Goal: Transaction & Acquisition: Obtain resource

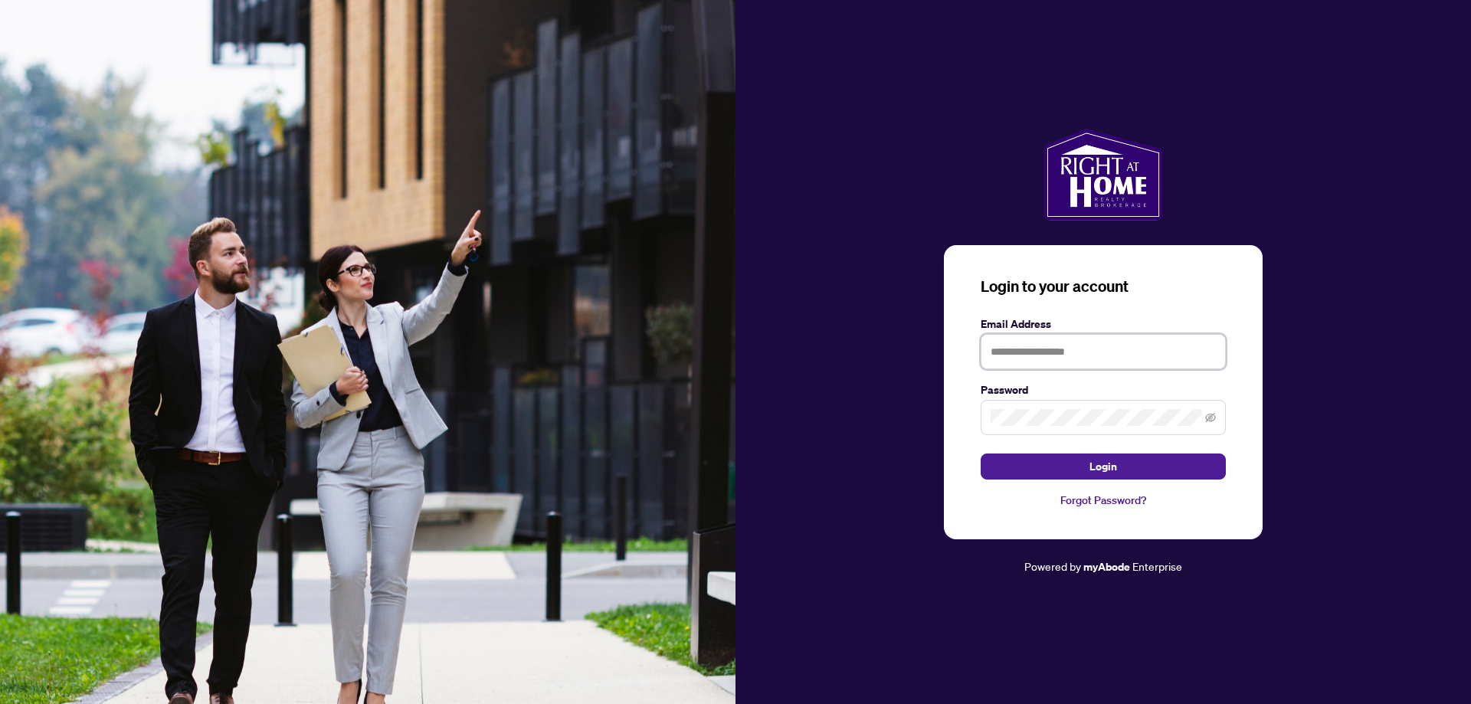
click at [1066, 362] on input "text" at bounding box center [1102, 351] width 245 height 35
type input "**********"
click at [1107, 469] on span "Login" at bounding box center [1103, 466] width 28 height 25
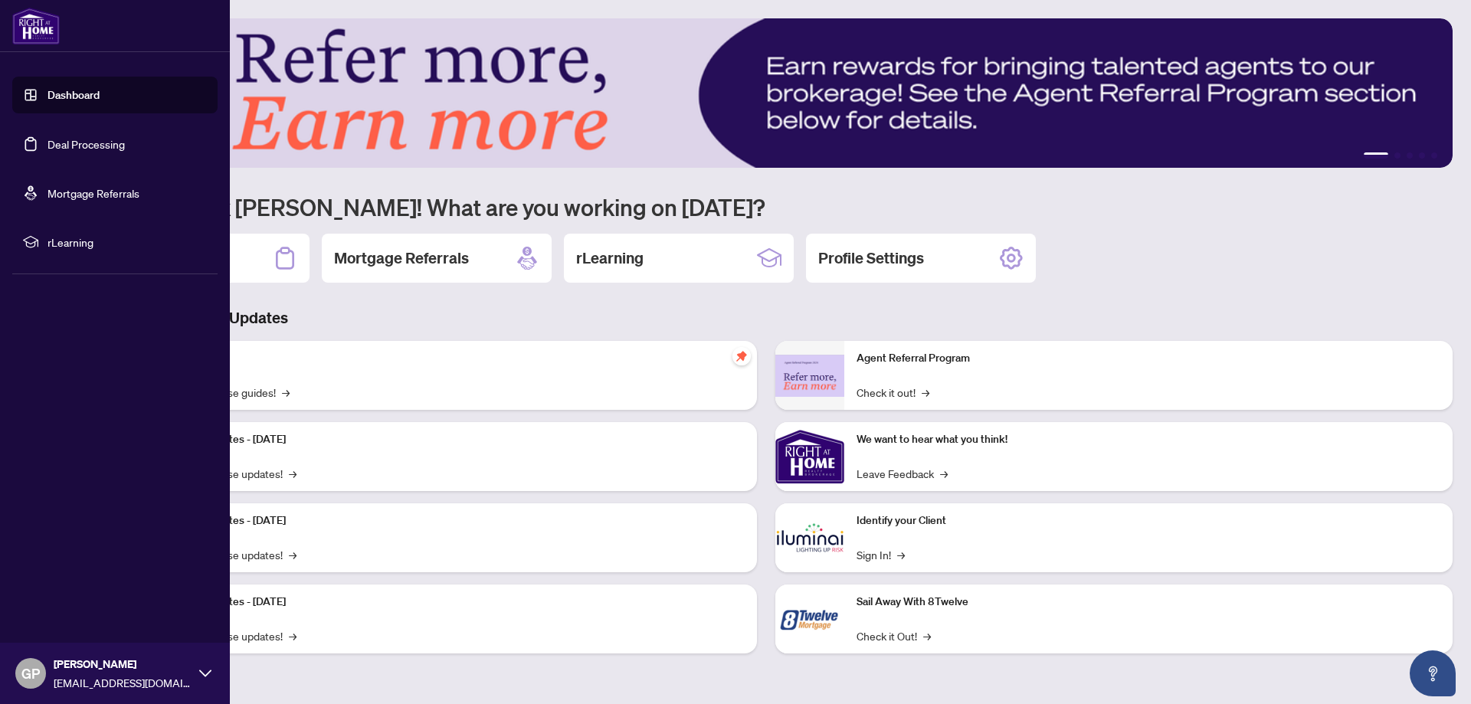
click at [84, 95] on link "Dashboard" at bounding box center [73, 95] width 52 height 14
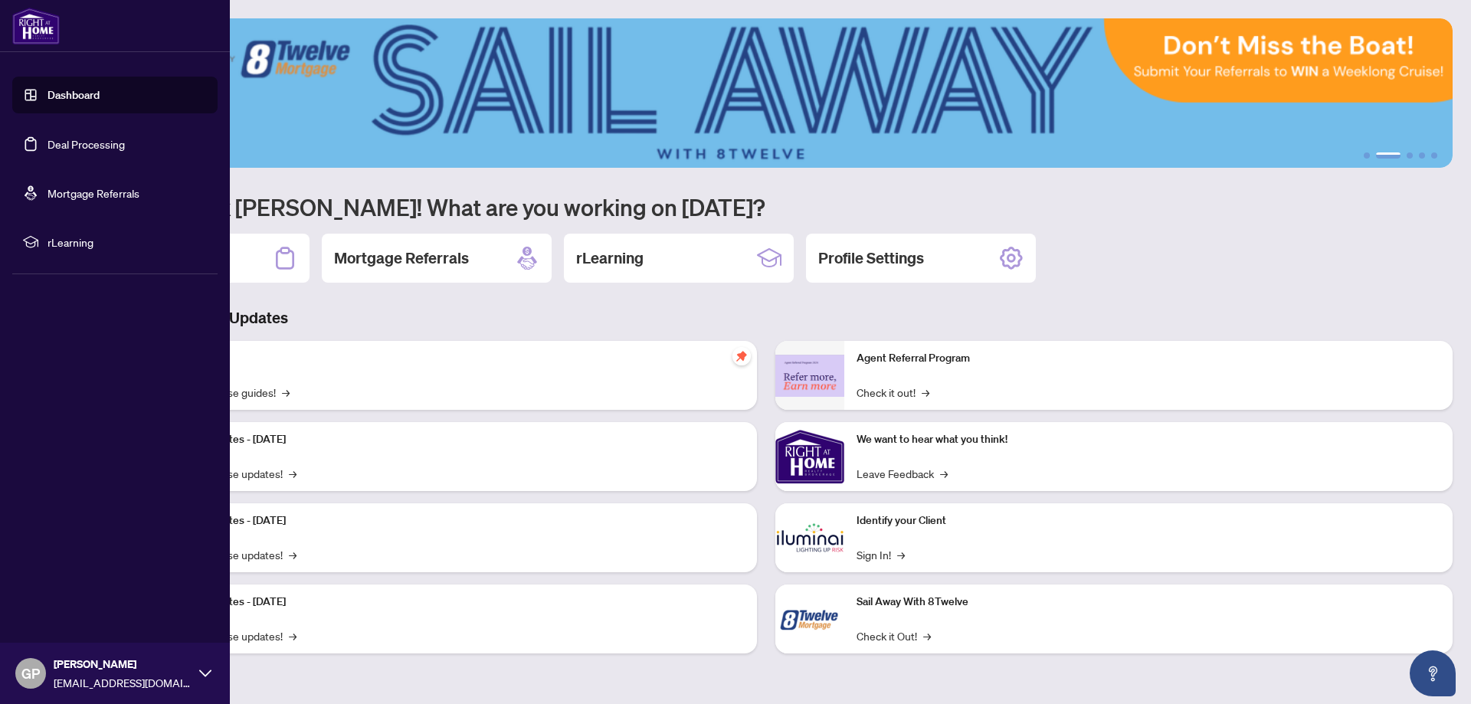
click at [103, 141] on link "Deal Processing" at bounding box center [85, 144] width 77 height 14
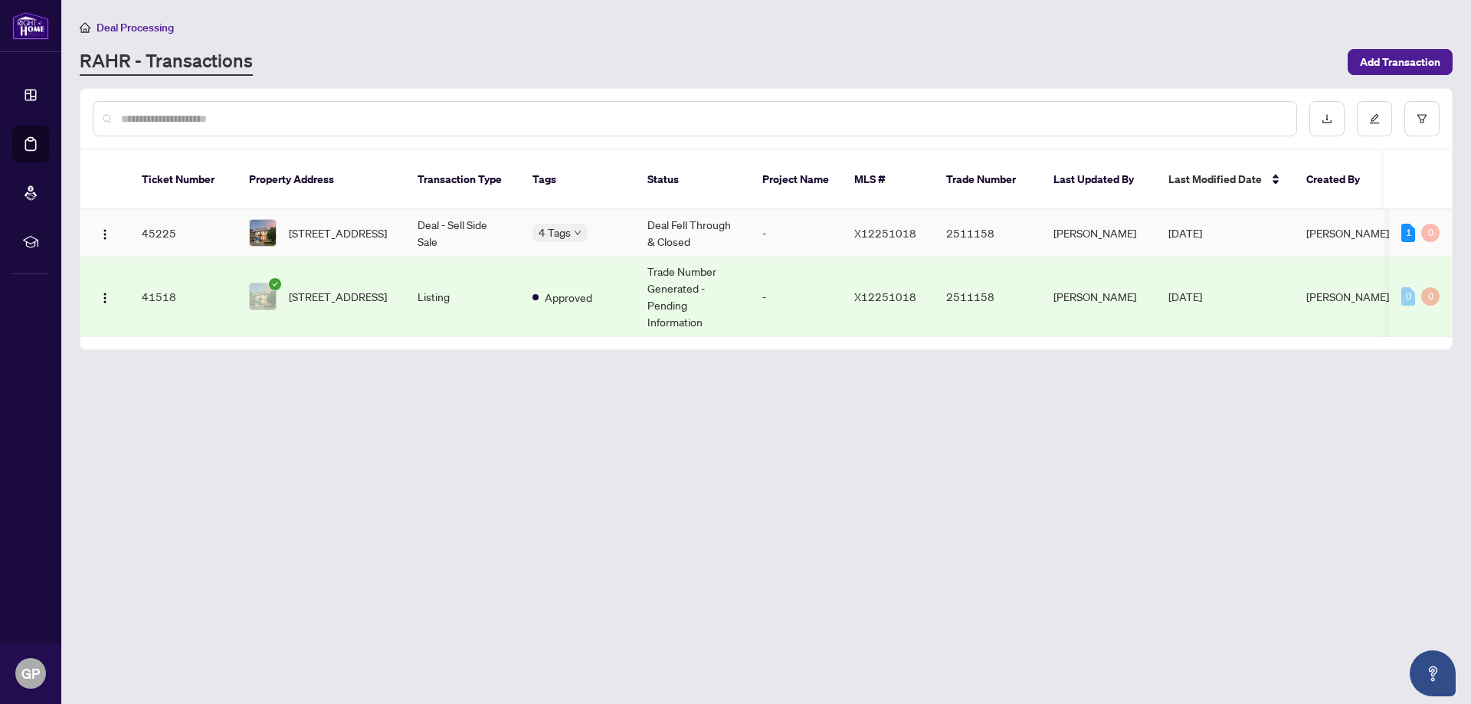
click at [681, 210] on td "Deal Fell Through & Closed" at bounding box center [692, 233] width 115 height 47
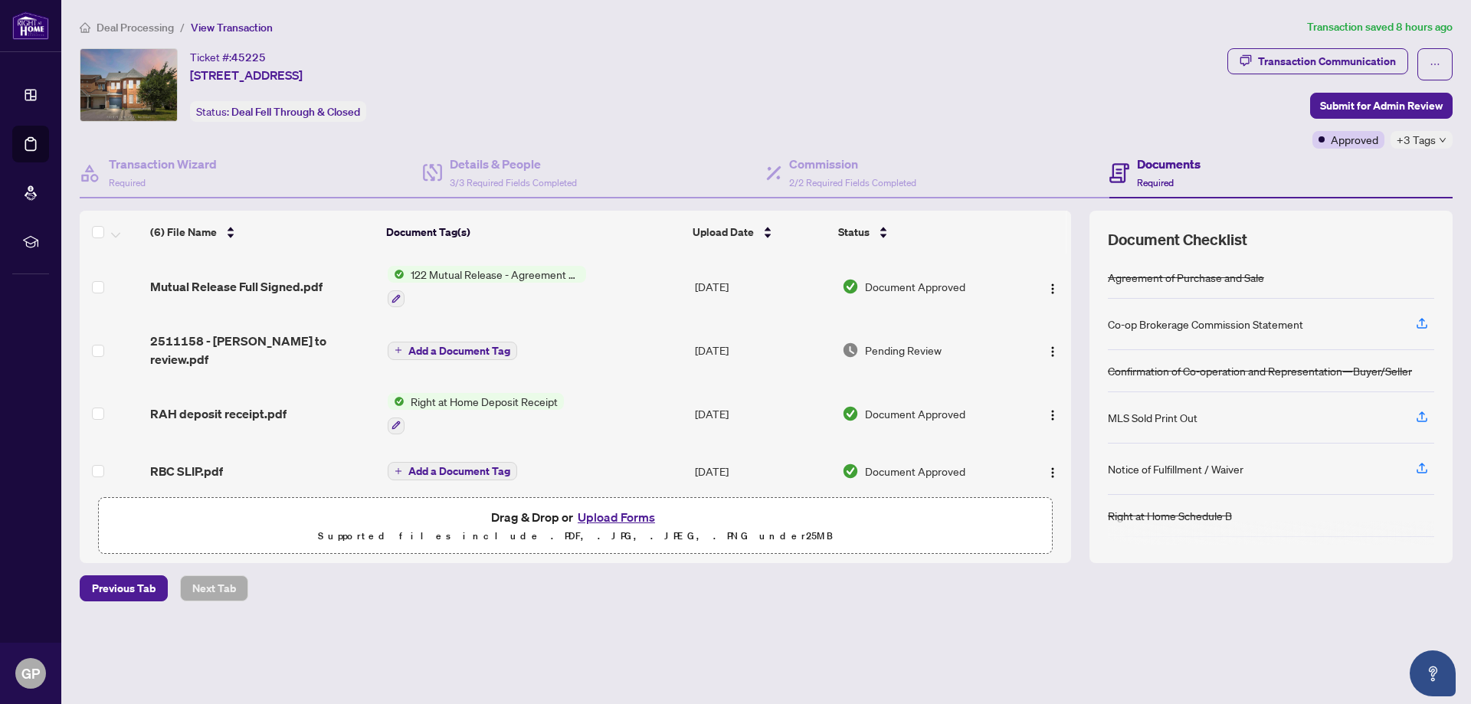
scroll to position [49, 0]
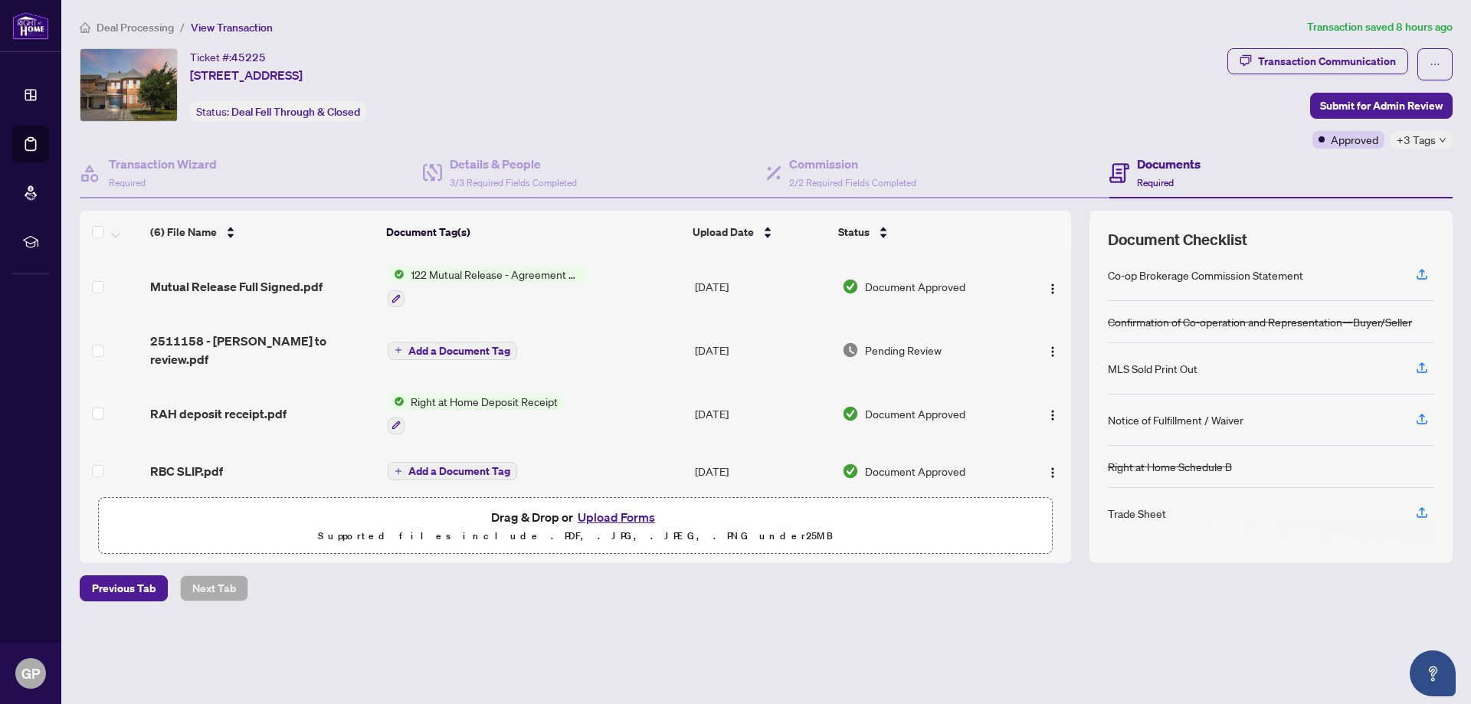
click at [917, 283] on span "Document Approved" at bounding box center [915, 286] width 100 height 17
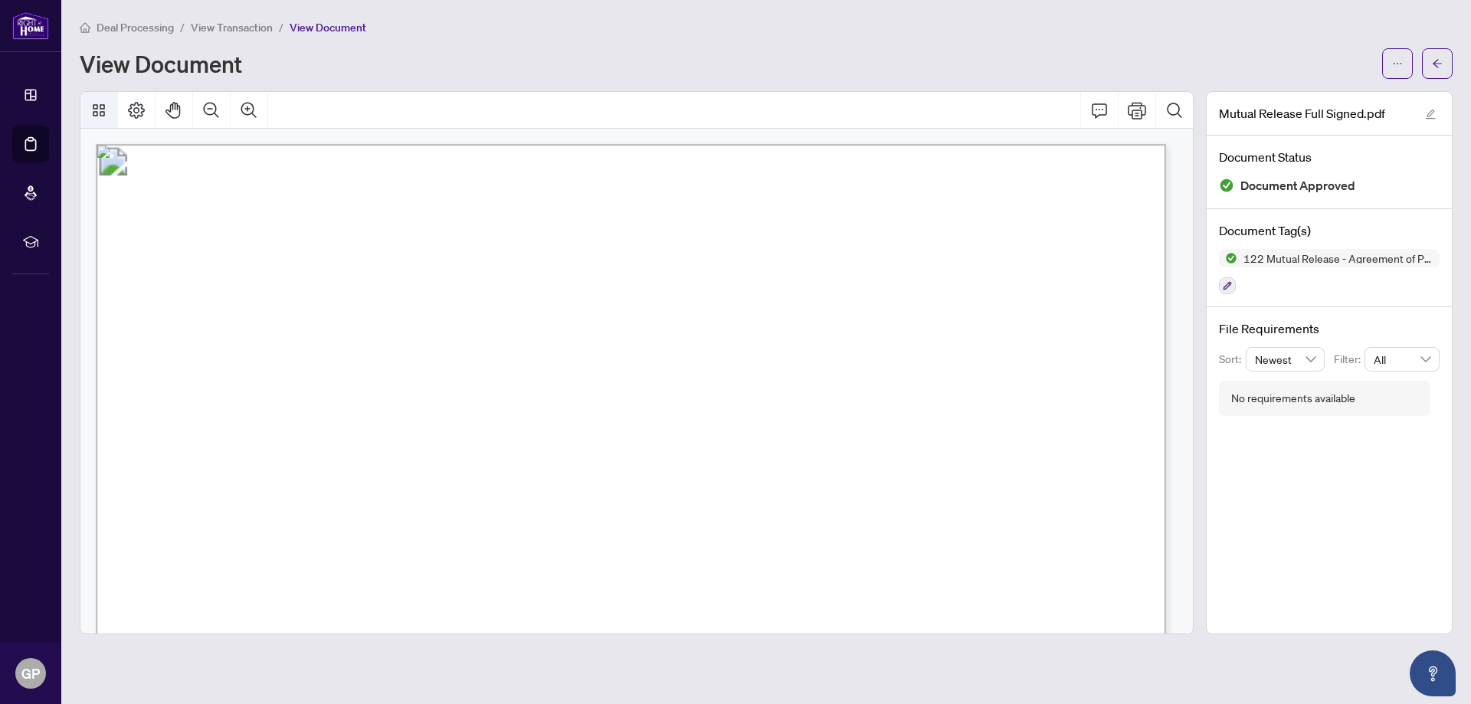
click at [100, 110] on icon "Thumbnails" at bounding box center [99, 110] width 12 height 12
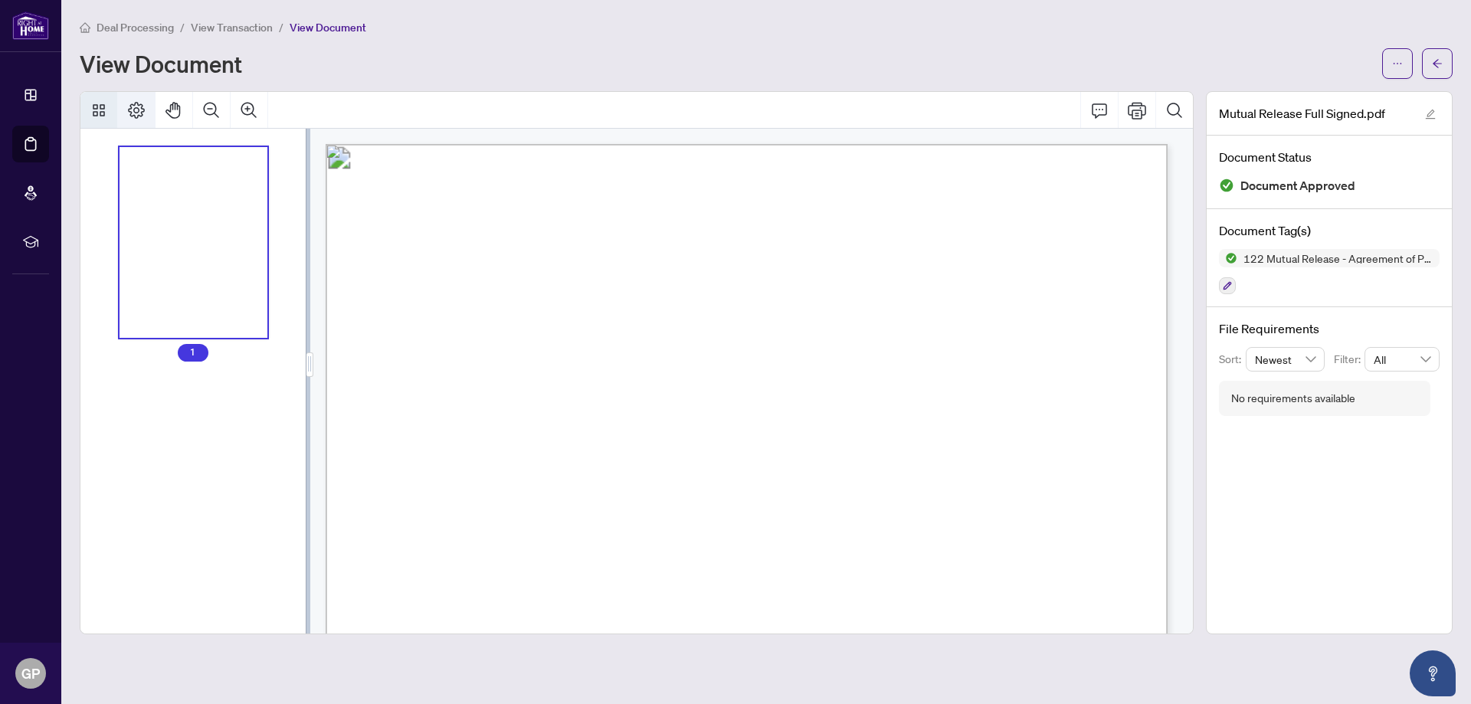
click at [137, 109] on icon "Page Layout" at bounding box center [136, 110] width 18 height 18
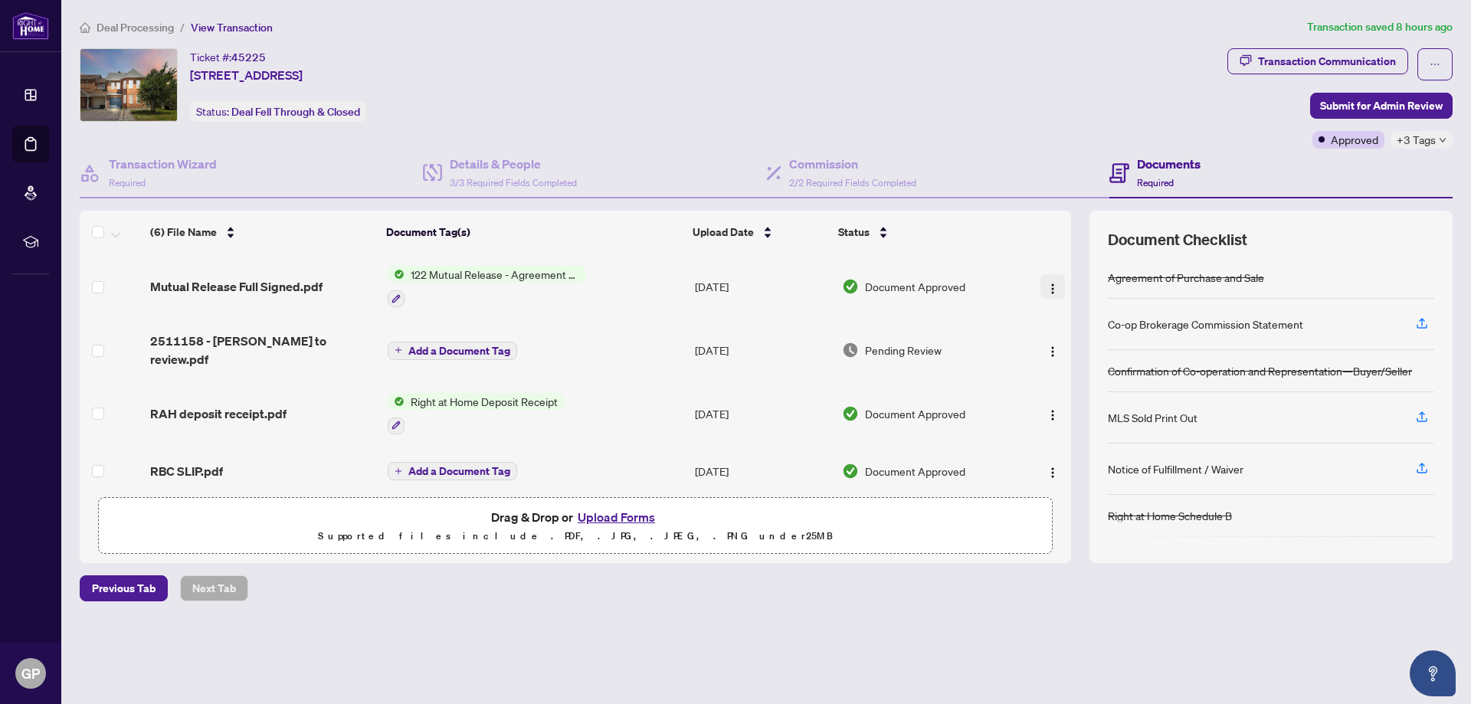
click at [1040, 283] on button "button" at bounding box center [1052, 286] width 25 height 25
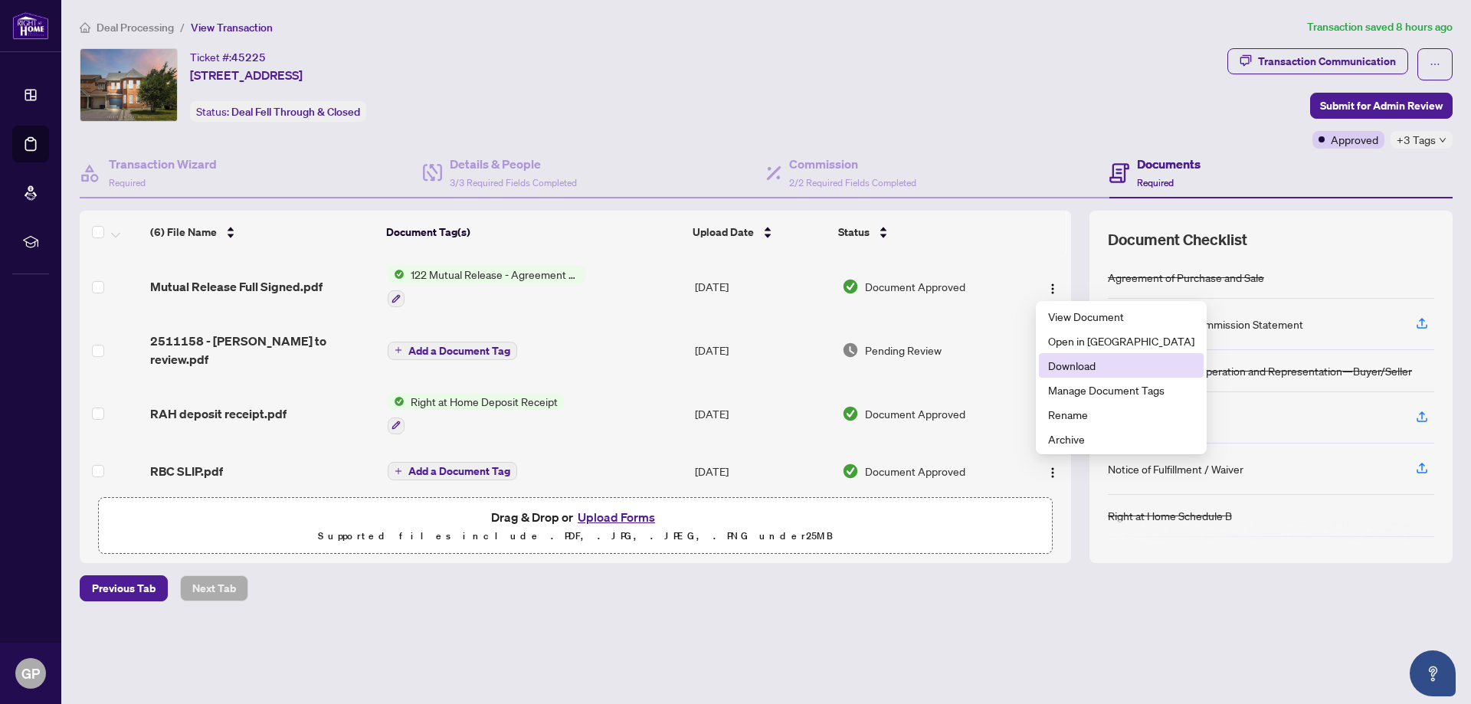
click at [1080, 365] on span "Download" at bounding box center [1121, 365] width 146 height 17
